Goal: Task Accomplishment & Management: Complete application form

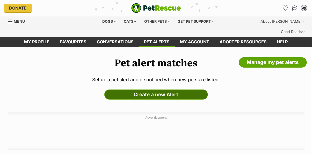
click at [194, 90] on link "Create a new Alert" at bounding box center [155, 95] width 103 height 10
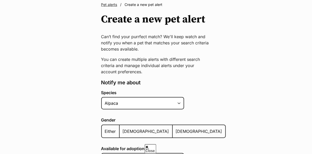
scroll to position [51, 0]
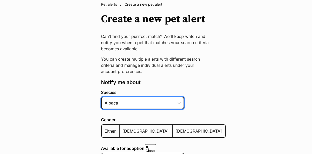
click at [172, 97] on select "Alpaca Bird Cat Chicken Cow Dog Donkey Duck Ferret Fish Goat Goose Guinea Fowl …" at bounding box center [142, 103] width 83 height 12
select select "1"
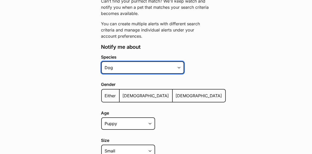
scroll to position [86, 0]
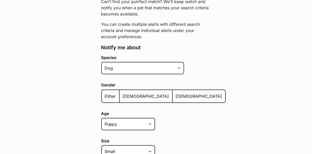
click at [176, 94] on span "Female" at bounding box center [199, 96] width 46 height 5
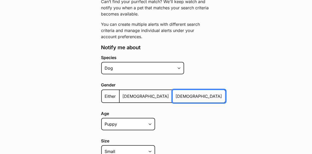
click at [175, 93] on input "[DEMOGRAPHIC_DATA]" at bounding box center [175, 93] width 0 height 0
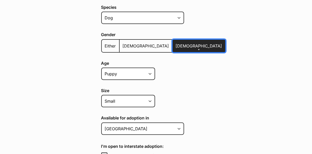
scroll to position [137, 0]
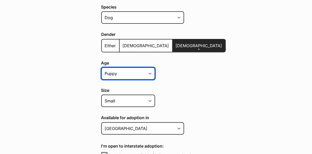
click at [147, 68] on select "Puppy Adult Senior All ages" at bounding box center [128, 74] width 54 height 12
select select
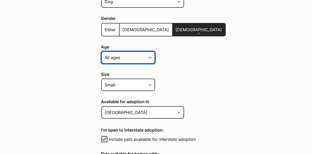
scroll to position [153, 0]
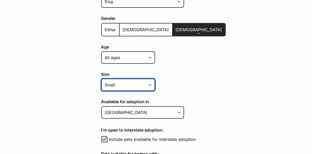
click at [140, 79] on select "Small Medium Large All sizes" at bounding box center [128, 85] width 54 height 12
select select "large"
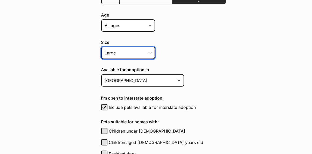
scroll to position [187, 0]
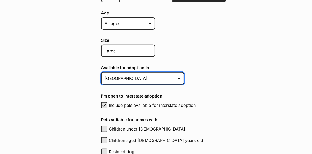
click at [171, 72] on select "Australian Capital Territory New South Wales Northern Territory Queensland Sout…" at bounding box center [142, 78] width 83 height 12
select select "2"
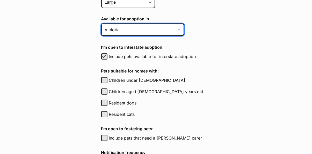
scroll to position [237, 0]
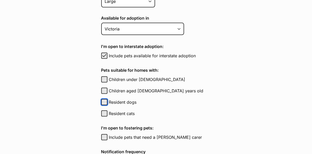
click at [103, 99] on button "Resident dogs" at bounding box center [104, 102] width 6 height 6
checkbox input "true"
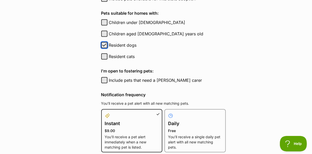
scroll to position [0, 0]
click at [105, 77] on button "Include pets that need a foster carer" at bounding box center [104, 80] width 6 height 6
checkbox input "true"
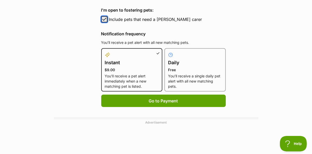
scroll to position [355, 0]
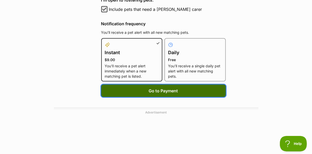
click at [166, 88] on span "Go to Payment" at bounding box center [163, 91] width 29 height 6
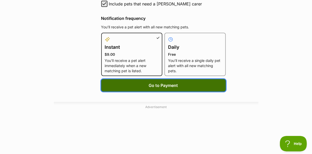
scroll to position [387, 0]
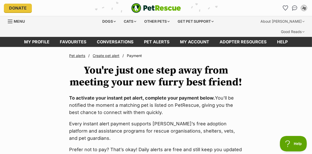
scroll to position [3, 0]
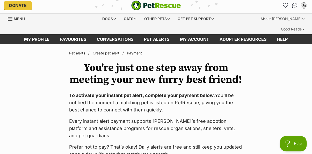
click at [111, 51] on link "Create pet alert" at bounding box center [106, 53] width 27 height 4
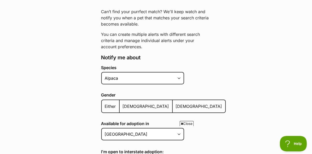
scroll to position [85, 0]
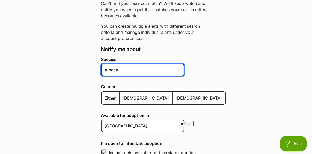
click at [180, 64] on select "Alpaca Bird Cat Chicken Cow Dog Donkey Duck Ferret Fish Goat Goose Guinea Fowl …" at bounding box center [142, 70] width 83 height 12
select select "1"
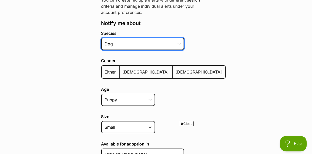
scroll to position [126, 0]
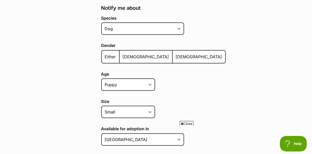
click at [176, 54] on span "[DEMOGRAPHIC_DATA]" at bounding box center [199, 56] width 46 height 5
click at [175, 54] on input "[DEMOGRAPHIC_DATA]" at bounding box center [175, 54] width 0 height 0
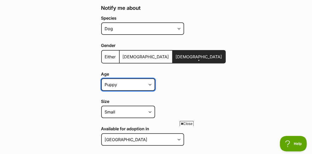
click at [138, 79] on select "Puppy Adult Senior All ages" at bounding box center [128, 85] width 54 height 12
select select
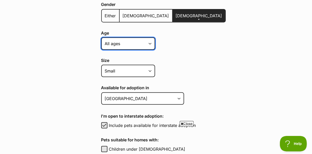
scroll to position [176, 0]
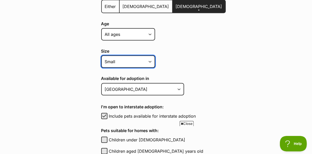
click at [135, 56] on select "Small Medium Large All sizes" at bounding box center [128, 62] width 54 height 12
select select "large"
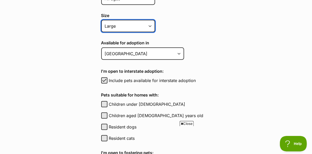
scroll to position [212, 0]
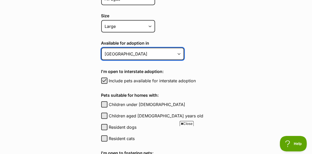
click at [161, 48] on select "Australian Capital Territory New South Wales Northern Territory Queensland Sout…" at bounding box center [142, 54] width 83 height 12
select select "2"
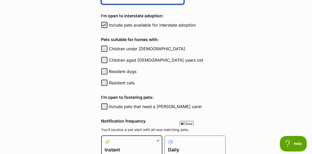
scroll to position [268, 0]
click at [104, 69] on button "Resident dogs" at bounding box center [104, 72] width 6 height 6
checkbox input "true"
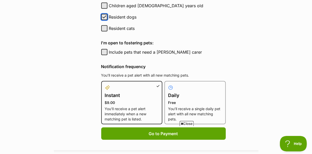
scroll to position [322, 0]
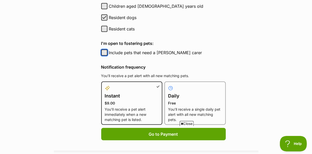
click at [107, 50] on button "Include pets that need a foster carer" at bounding box center [104, 53] width 6 height 6
checkbox input "true"
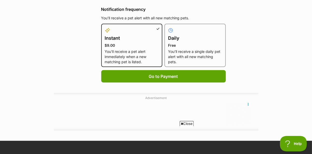
scroll to position [380, 0]
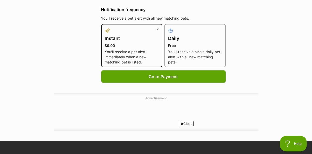
click at [195, 35] on h4 "Daily" at bounding box center [195, 38] width 54 height 7
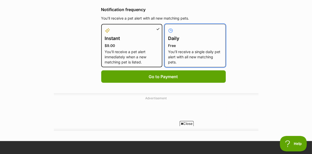
click at [168, 27] on input "Daily Free You’ll receive a single daily pet alert with all new matching pets." at bounding box center [167, 27] width 0 height 0
radio input "true"
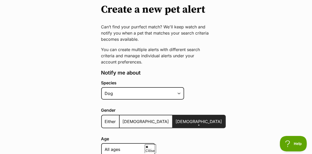
scroll to position [61, 0]
click at [179, 82] on label "Species" at bounding box center [163, 83] width 124 height 5
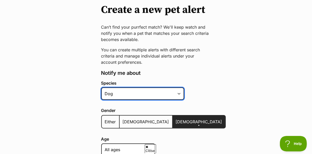
click at [179, 88] on select "Alpaca Bird Cat Chicken Cow Dog Donkey Duck Ferret Fish Goat Goose Guinea Fowl …" at bounding box center [142, 94] width 83 height 12
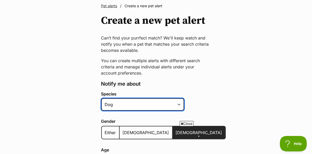
click at [180, 99] on select "Alpaca Bird Cat Chicken Cow Dog Donkey Duck Ferret Fish Goat Goose Guinea Fowl …" at bounding box center [142, 105] width 83 height 12
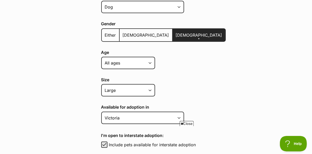
scroll to position [148, 0]
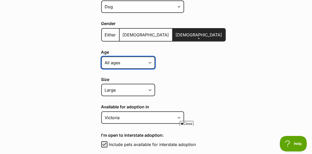
click at [144, 57] on select "Puppy Adult Senior All ages" at bounding box center [128, 63] width 54 height 12
click at [226, 72] on main "Pet alerts / Create a new pet alert Create a new pet alert Can’t find your purr…" at bounding box center [156, 136] width 312 height 474
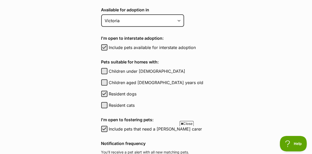
scroll to position [246, 0]
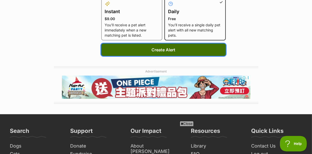
click at [162, 44] on button "Create Alert" at bounding box center [163, 50] width 124 height 12
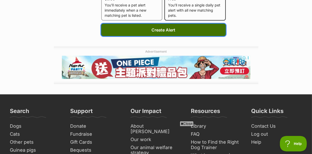
scroll to position [428, 0]
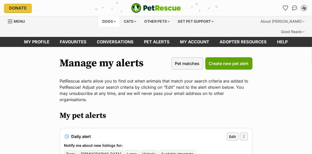
click at [106, 24] on div "Dogs" at bounding box center [109, 21] width 21 height 10
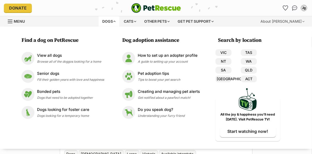
click at [296, 79] on div "Find a dog on PetRescue View all dogs Browse all of the doggos looking for a ho…" at bounding box center [156, 88] width 312 height 123
click at [298, 77] on div "Find a dog on PetRescue View all dogs Browse all of the doggos looking for a ho…" at bounding box center [156, 88] width 312 height 123
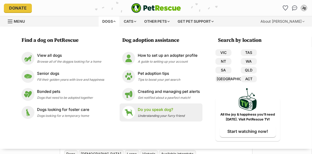
click at [175, 111] on p "Do you speak dog?" at bounding box center [161, 110] width 47 height 6
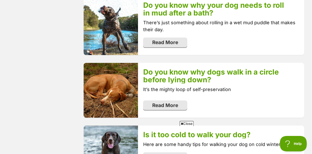
scroll to position [626, 0]
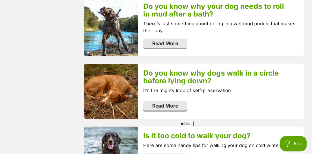
click at [174, 101] on link "Read More" at bounding box center [165, 106] width 44 height 10
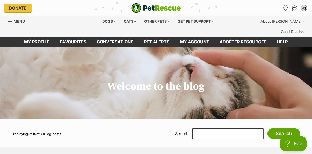
scroll to position [0, 0]
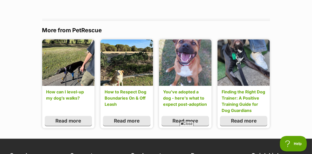
scroll to position [547, 0]
